Goal: Task Accomplishment & Management: Manage account settings

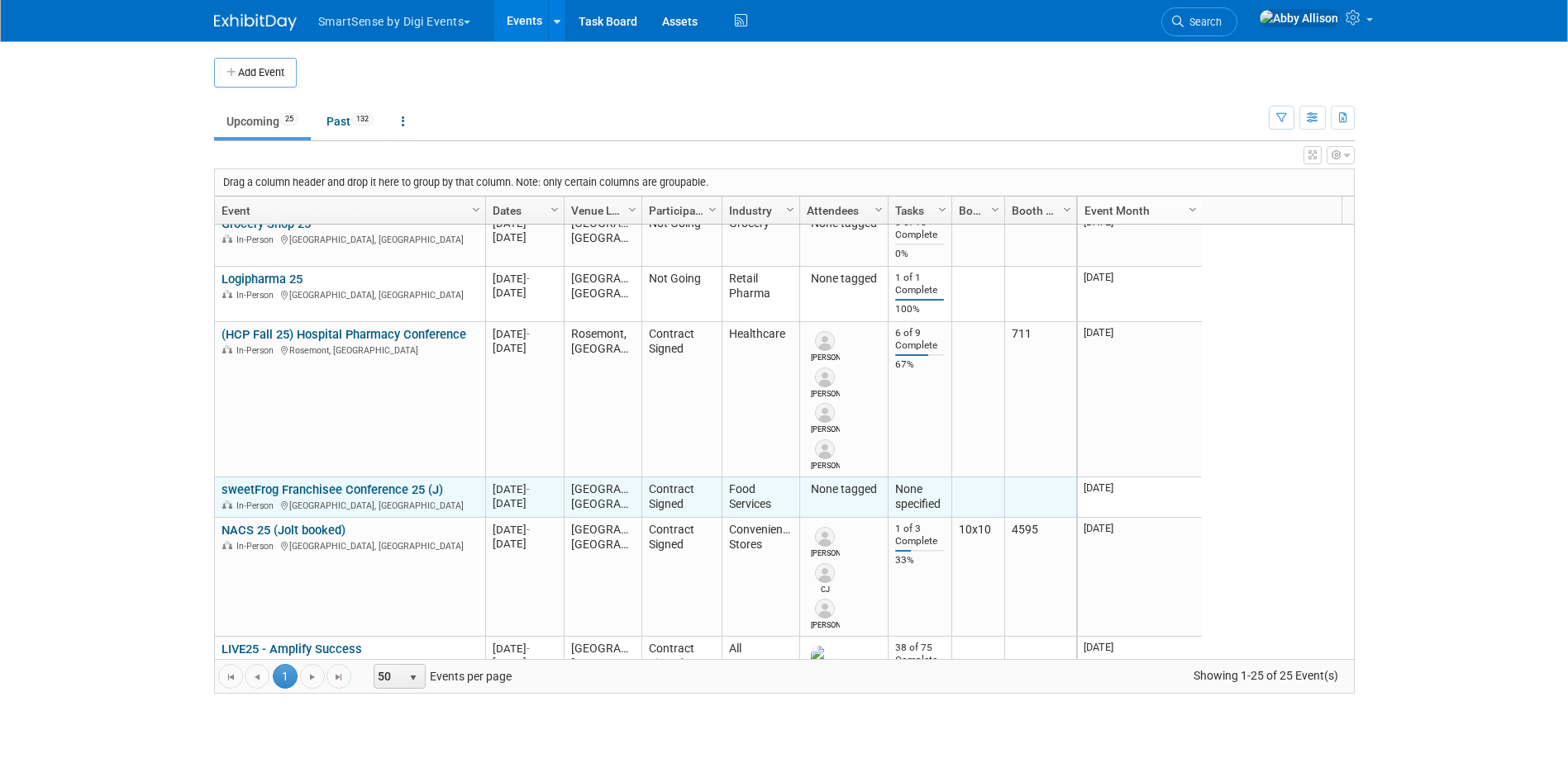
scroll to position [397, 0]
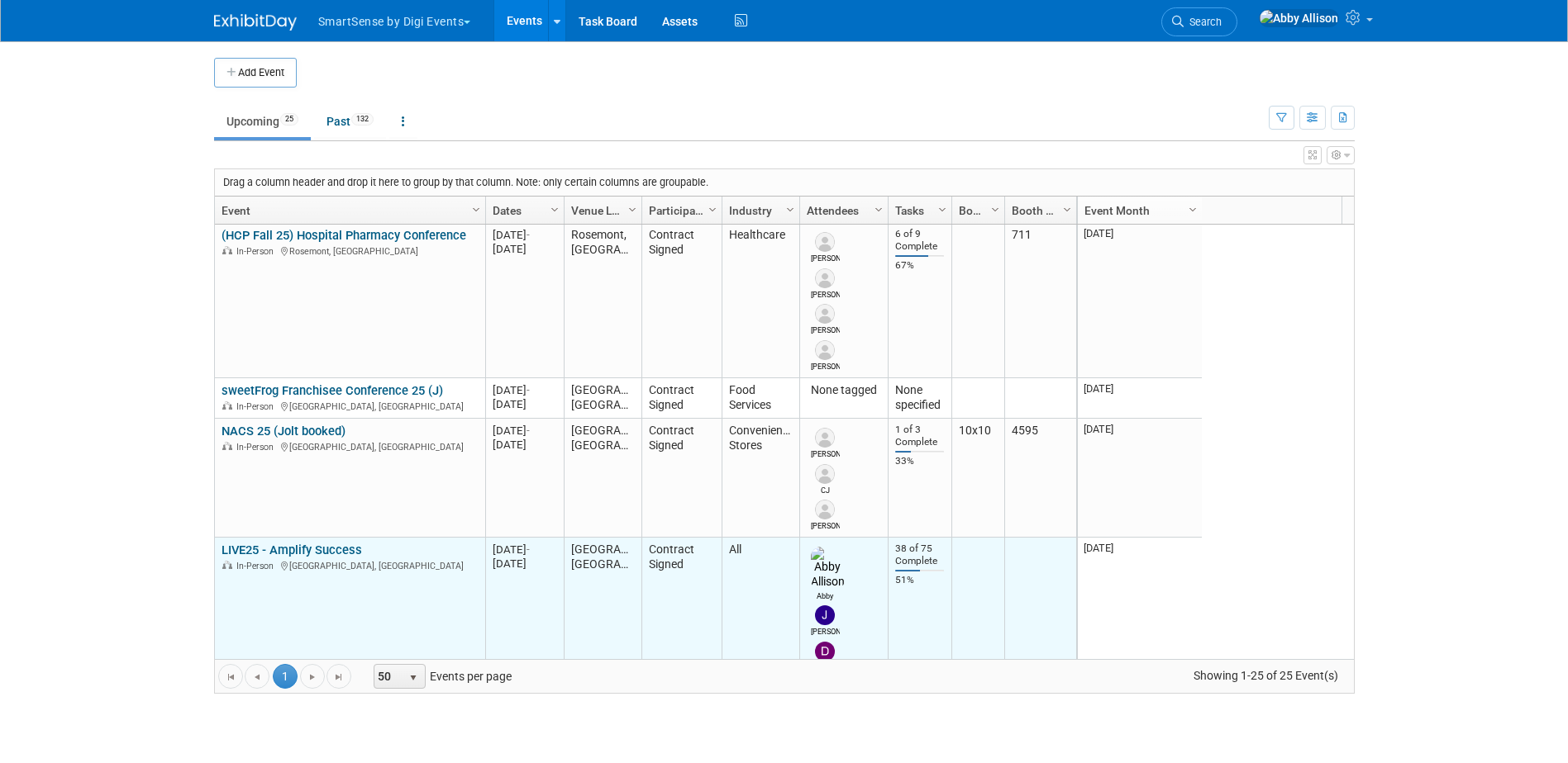
click at [270, 552] on link "LIVE25 - Amplify Success" at bounding box center [291, 550] width 141 height 15
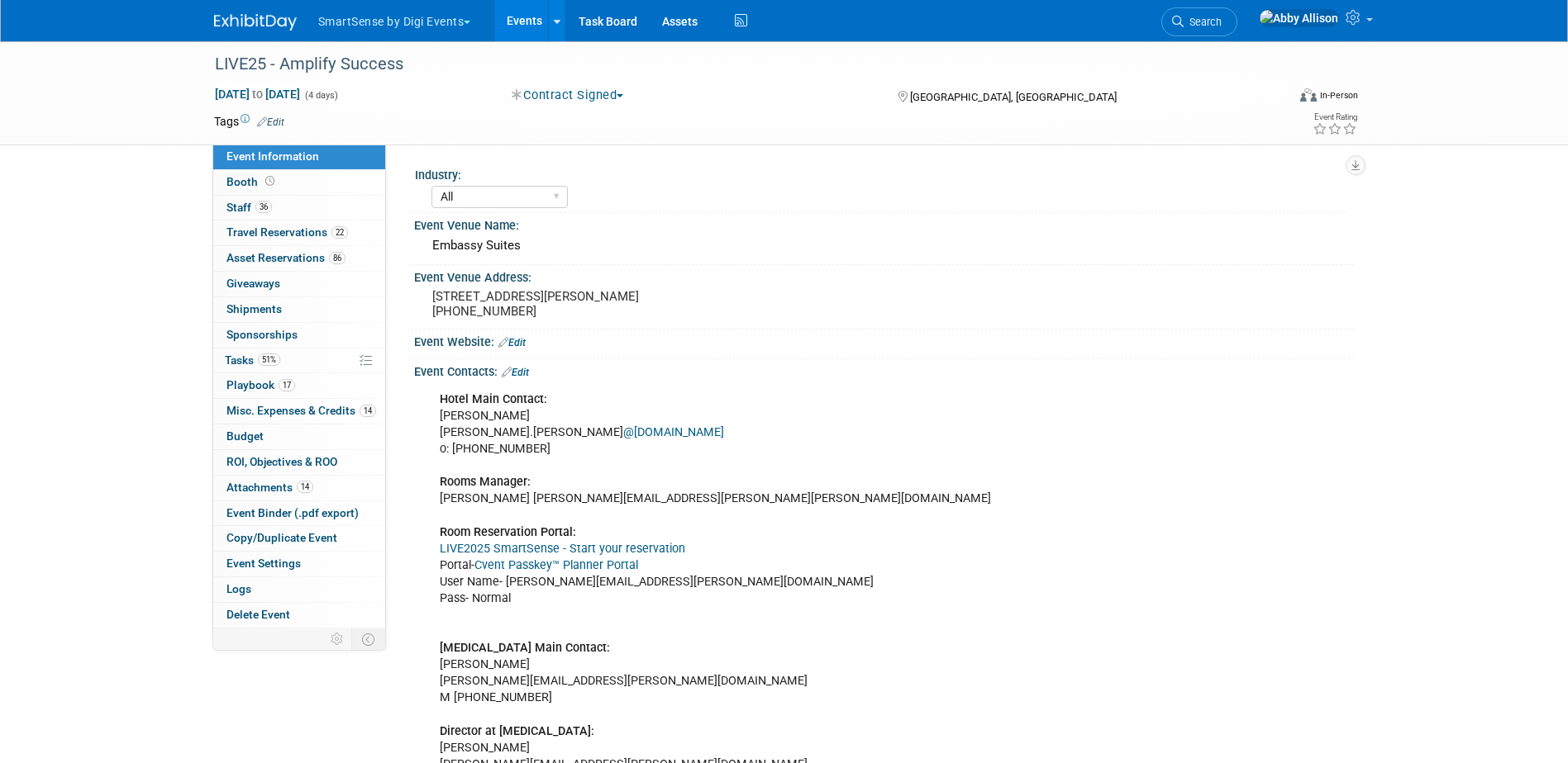
select select "All"
click at [233, 207] on span "Staff 36" at bounding box center [249, 207] width 46 height 13
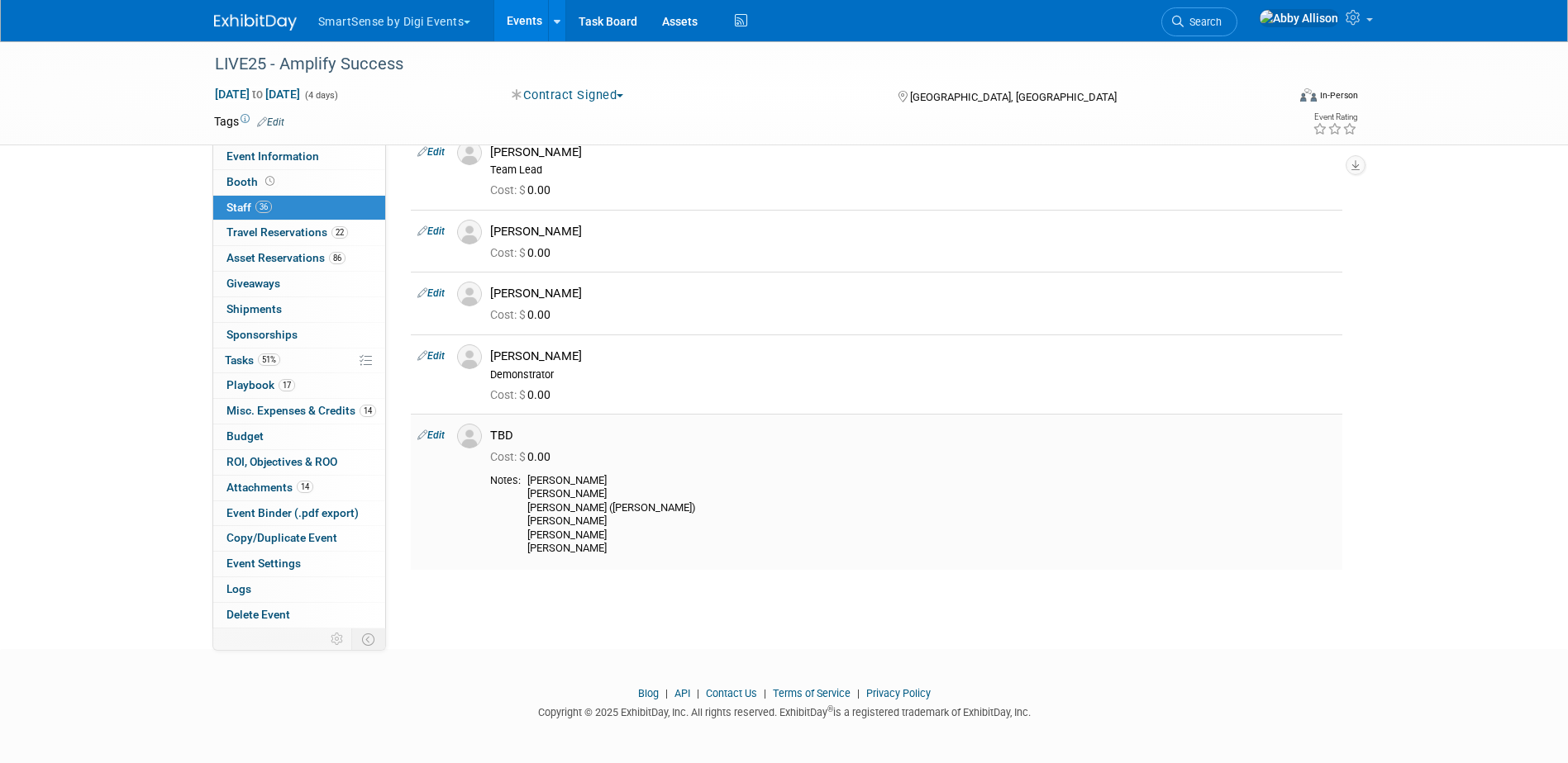
scroll to position [2153, 0]
click at [243, 382] on span "Playbook 17" at bounding box center [260, 385] width 68 height 13
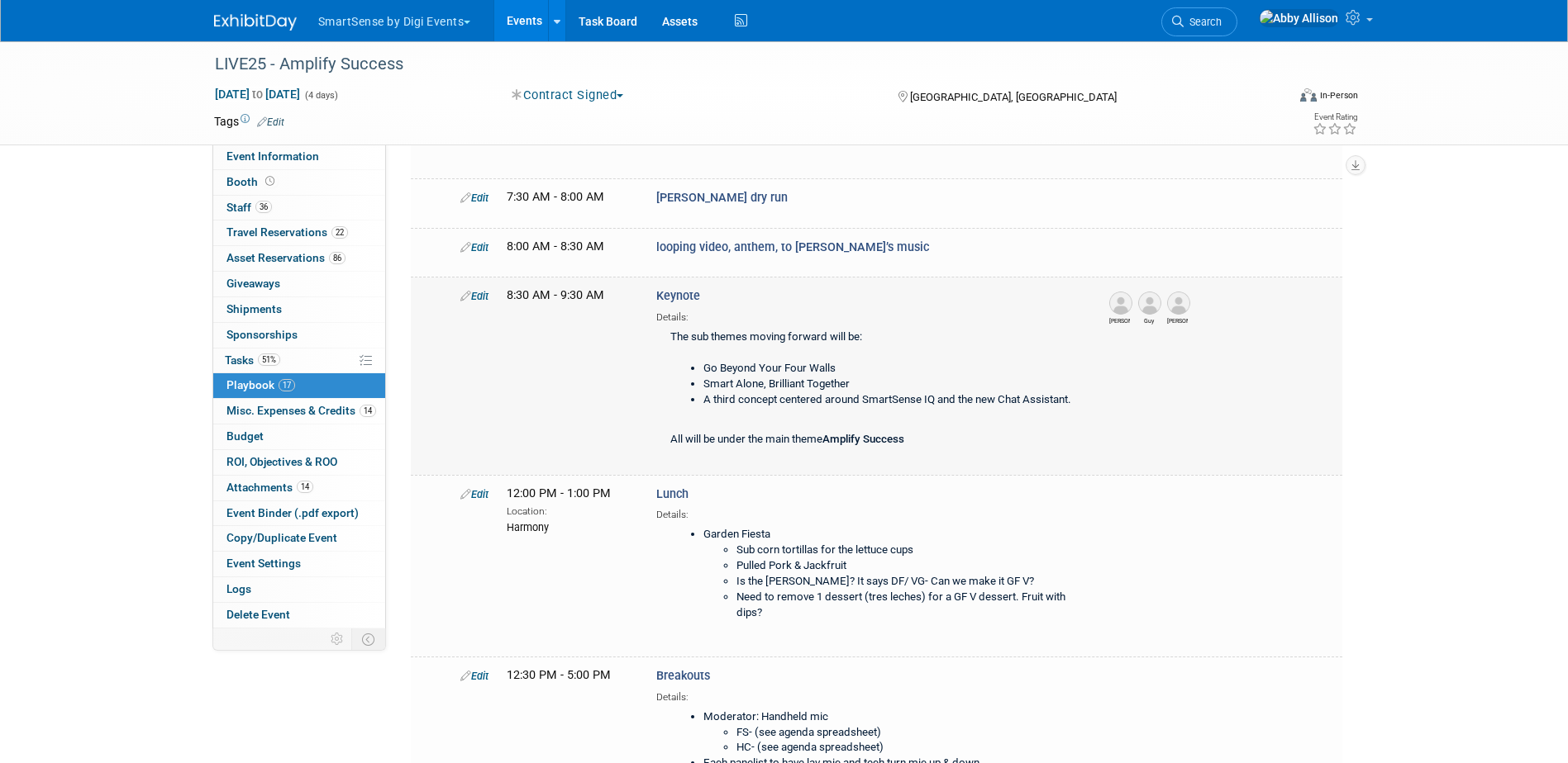
scroll to position [1156, 0]
click at [264, 187] on span "Booth" at bounding box center [252, 182] width 52 height 13
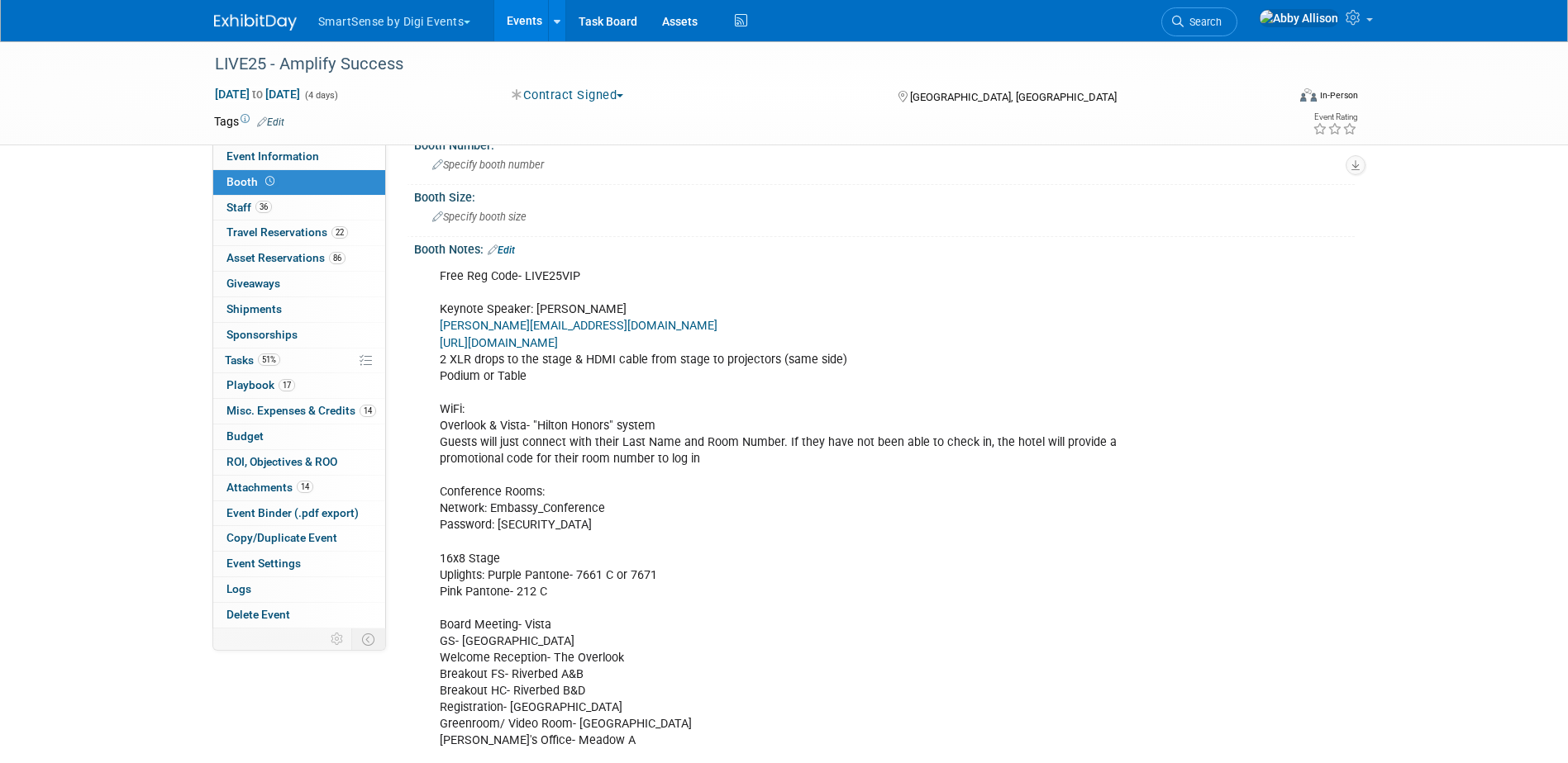
scroll to position [82, 0]
click at [514, 249] on link "Edit" at bounding box center [501, 249] width 27 height 11
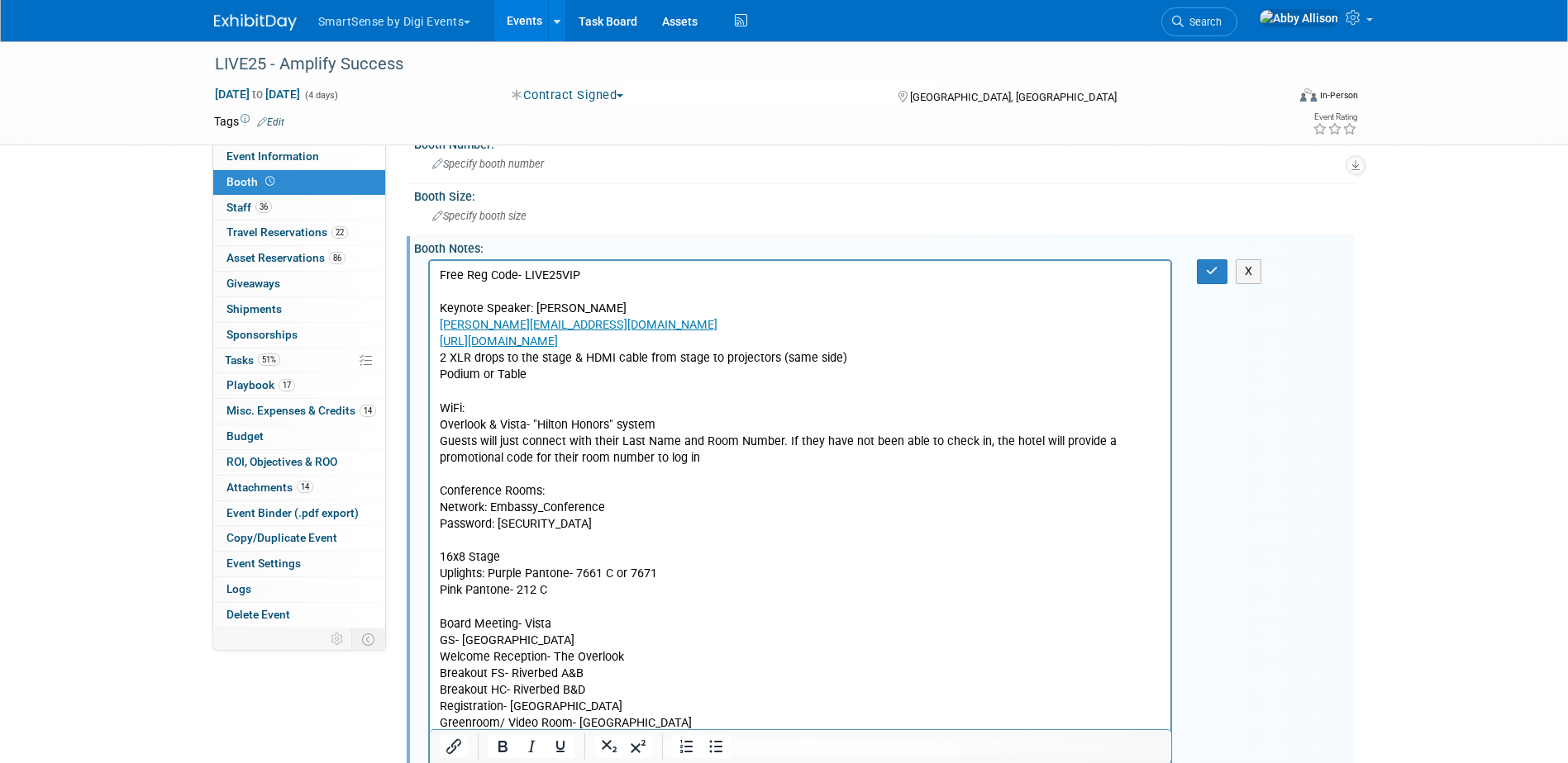
scroll to position [0, 0]
click at [526, 377] on p "Free Reg Code- LIVE25VIP Keynote Speaker: Manley Feinberg Manley@VerticalLesson…" at bounding box center [800, 524] width 722 height 514
drag, startPoint x: 526, startPoint y: 377, endPoint x: 485, endPoint y: 376, distance: 41.0
click at [485, 376] on p "Free Reg Code- LIVE25VIP Keynote Speaker: Manley Feinberg Manley@VerticalLesson…" at bounding box center [800, 524] width 722 height 514
click at [495, 377] on p "Free Reg Code- LIVE25VIP Keynote Speaker: Manley Feinberg Manley@VerticalLesson…" at bounding box center [800, 524] width 722 height 514
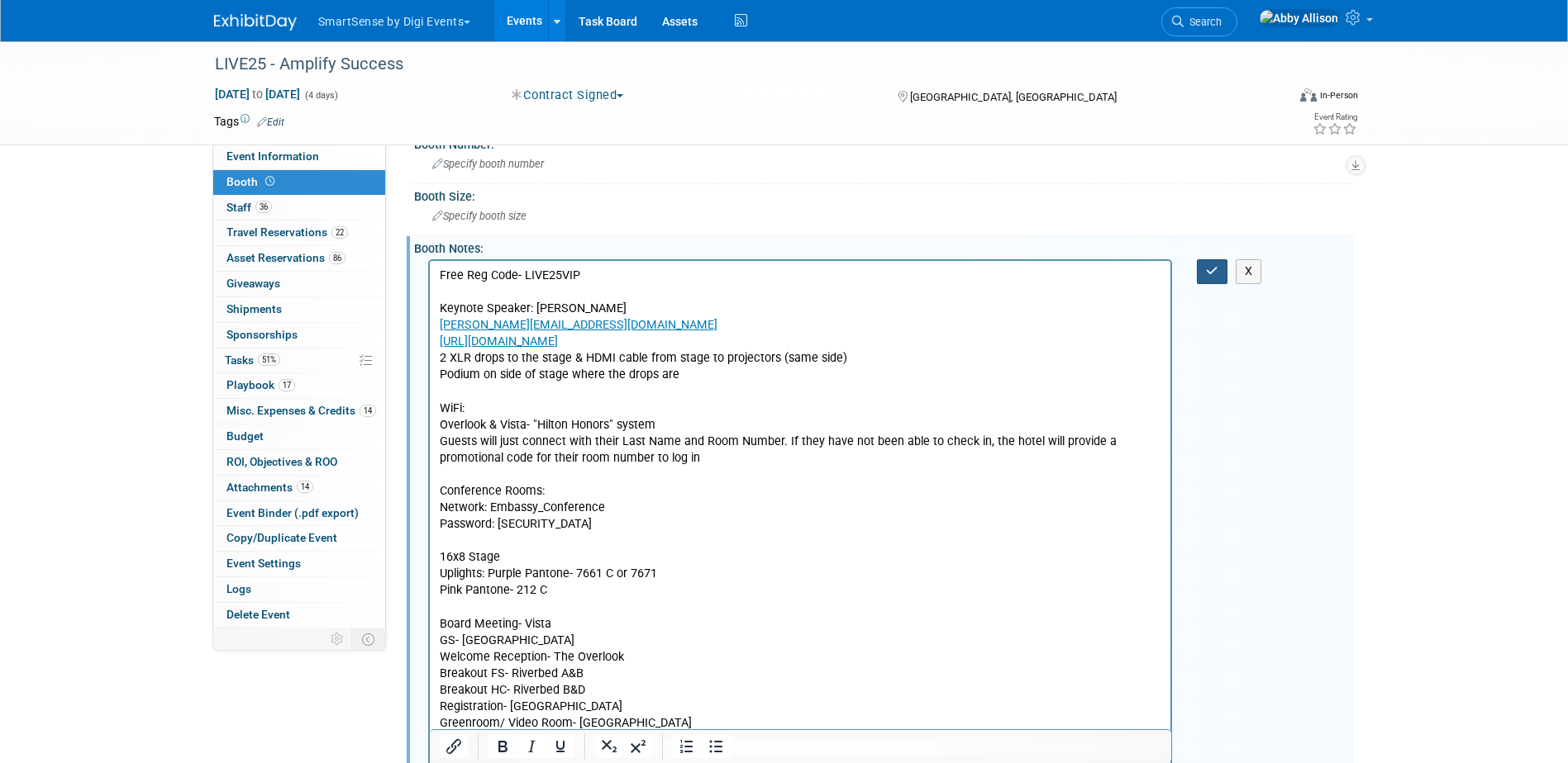
click at [1213, 276] on icon "button" at bounding box center [1211, 271] width 12 height 11
